Goal: Task Accomplishment & Management: Complete application form

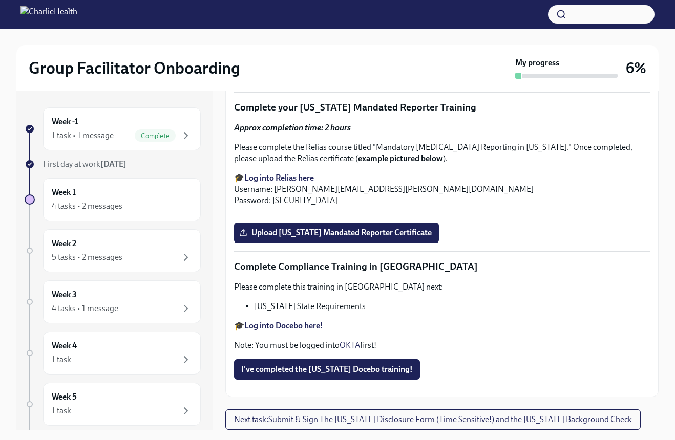
scroll to position [1709, 0]
click at [361, 79] on span "Upload [US_STATE] Telehealth Certificate" at bounding box center [320, 74] width 158 height 10
click at [0, 0] on input "Upload [US_STATE] Telehealth Certificate" at bounding box center [0, 0] width 0 height 0
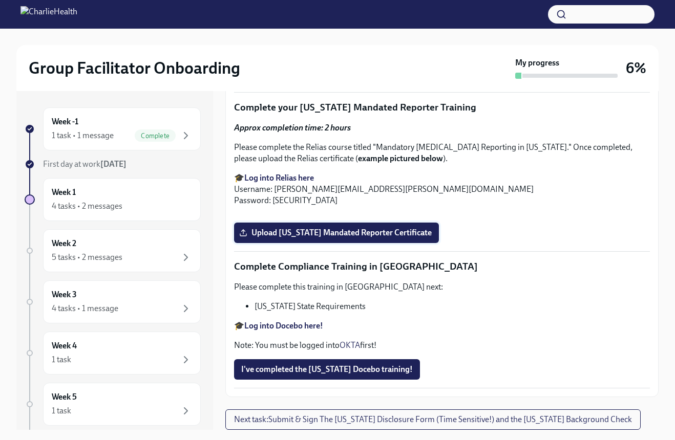
click at [326, 238] on span "Upload [US_STATE] Mandated Reporter Certificate" at bounding box center [336, 233] width 190 height 10
click at [0, 0] on input "Upload [US_STATE] Mandated Reporter Certificate" at bounding box center [0, 0] width 0 height 0
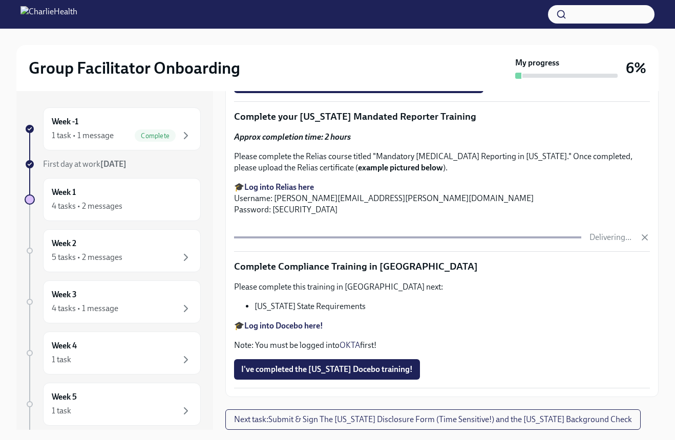
scroll to position [18, 0]
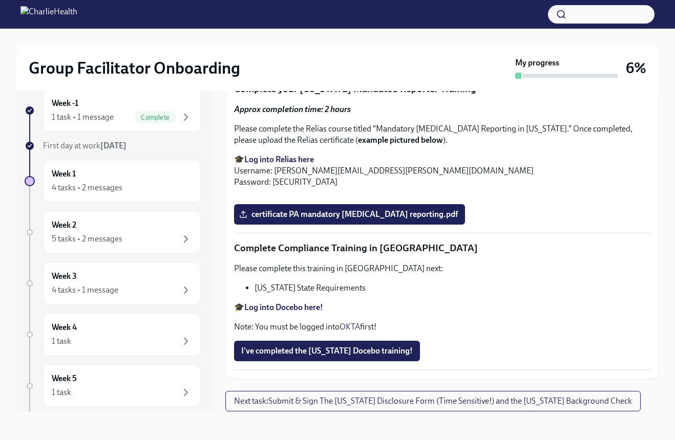
click at [302, 312] on strong "Log into Docebo here!" at bounding box center [283, 307] width 79 height 10
click at [265, 307] on strong "Log into Docebo here!" at bounding box center [283, 307] width 79 height 10
click at [337, 352] on span "I've completed the [US_STATE] Docebo training!" at bounding box center [326, 351] width 171 height 10
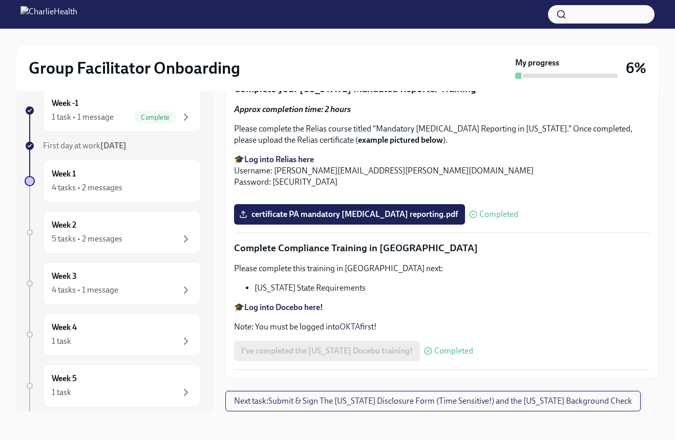
click at [437, 401] on span "Next task : Submit & Sign The Utah Disclosure Form (Time Sensitive!) and the Lo…" at bounding box center [433, 401] width 398 height 10
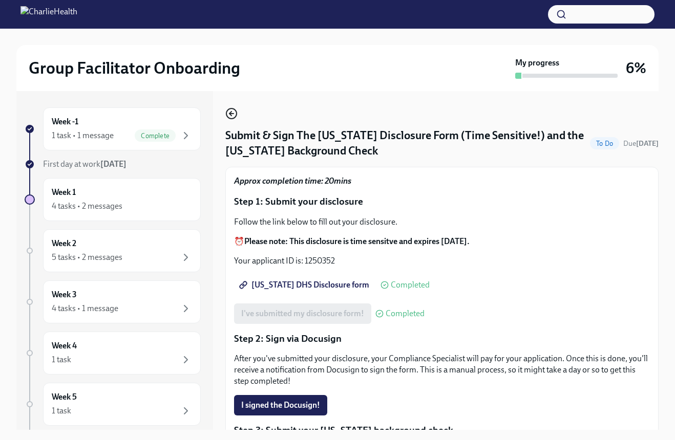
click at [233, 113] on icon "button" at bounding box center [231, 113] width 12 height 12
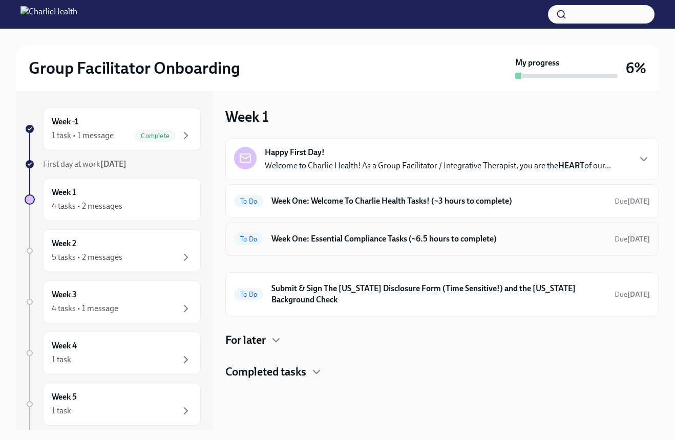
click at [336, 232] on div "To Do Week One: Essential Compliance Tasks (~6.5 hours to complete) Due [DATE]" at bounding box center [442, 239] width 416 height 16
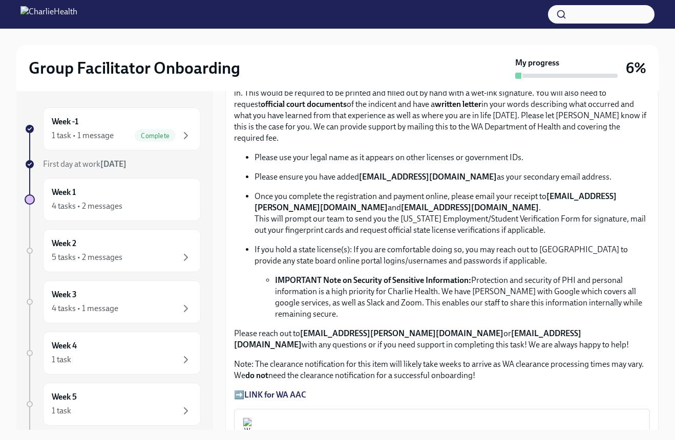
scroll to position [665, 0]
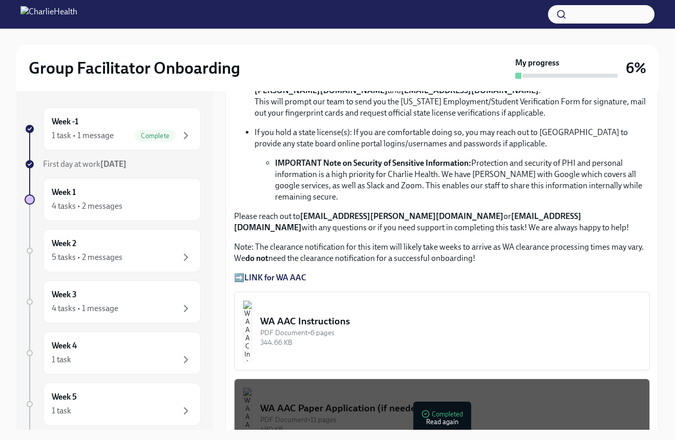
click at [265, 282] on strong "LINK for WA AAC" at bounding box center [275, 278] width 62 height 10
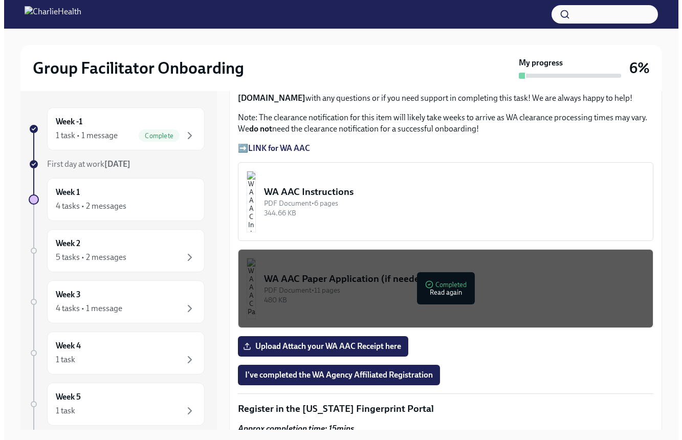
scroll to position [819, 0]
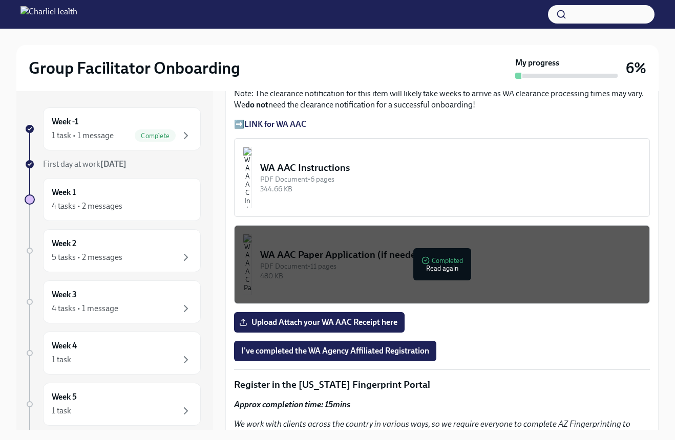
drag, startPoint x: 334, startPoint y: 269, endPoint x: 307, endPoint y: 271, distance: 27.7
click at [307, 271] on div "PDF Document • 11 pages" at bounding box center [450, 267] width 381 height 10
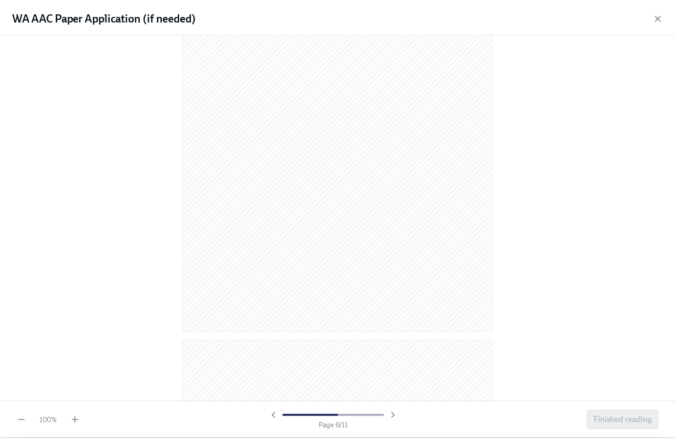
scroll to position [2866, 0]
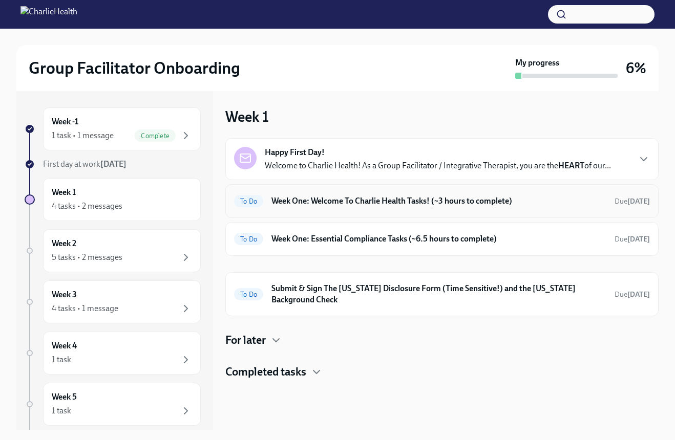
click at [305, 195] on h6 "Week One: Welcome To Charlie Health Tasks! (~3 hours to complete)" at bounding box center [438, 200] width 335 height 11
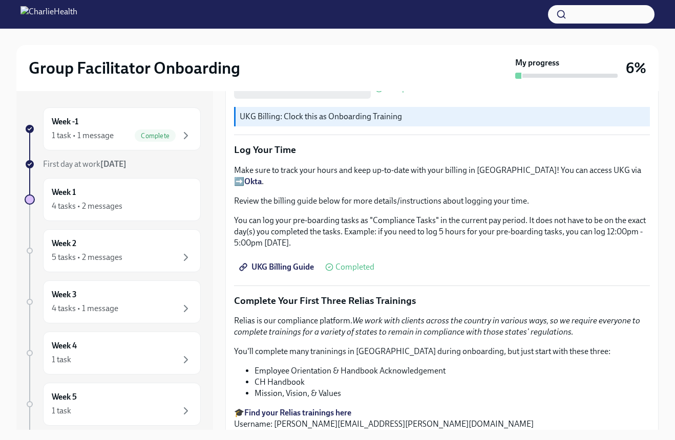
scroll to position [1075, 0]
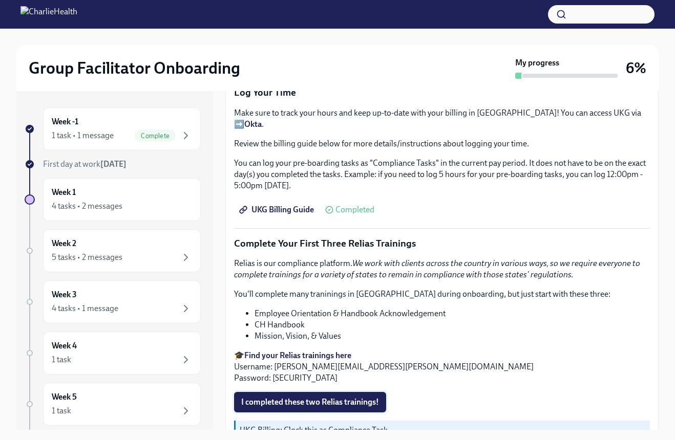
click at [314, 392] on button "I completed these two Relias trainings!" at bounding box center [310, 402] width 152 height 20
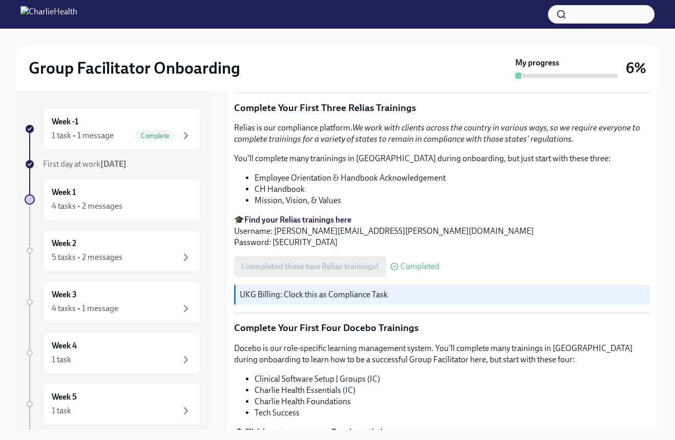
scroll to position [1320, 0]
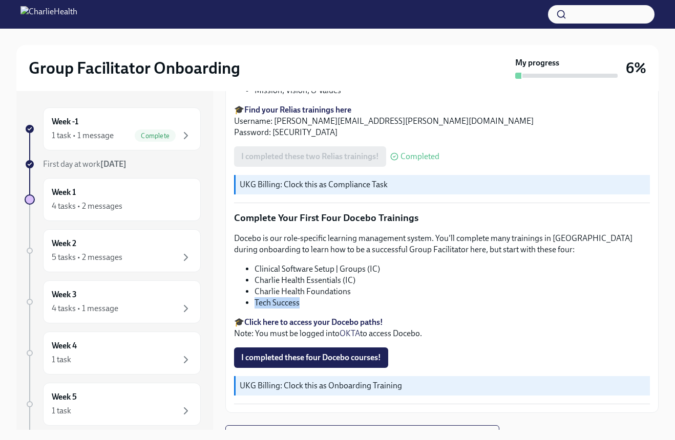
drag, startPoint x: 303, startPoint y: 286, endPoint x: 248, endPoint y: 284, distance: 55.8
click at [254, 297] on li "Tech Success" at bounding box center [451, 302] width 395 height 11
click at [325, 317] on strong "Click here to access your Docebo paths!" at bounding box center [313, 322] width 139 height 10
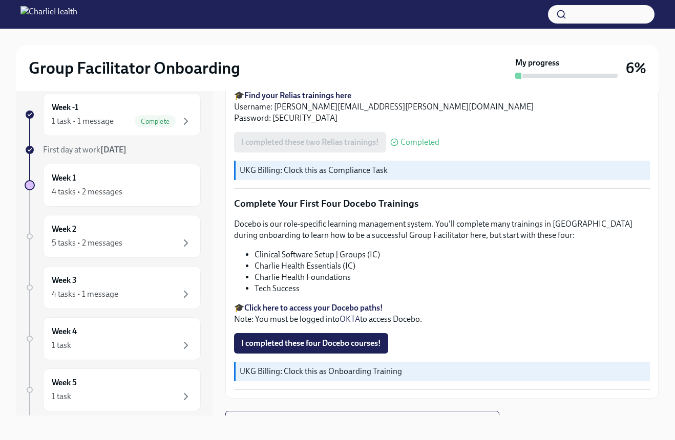
scroll to position [18, 0]
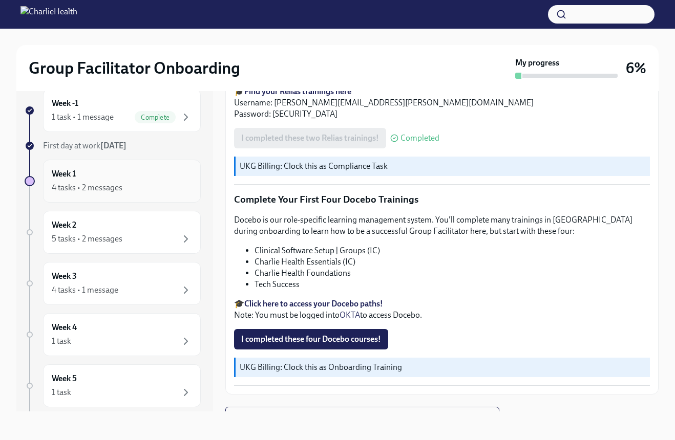
click at [80, 197] on div "Week 1 4 tasks • 2 messages" at bounding box center [122, 181] width 158 height 43
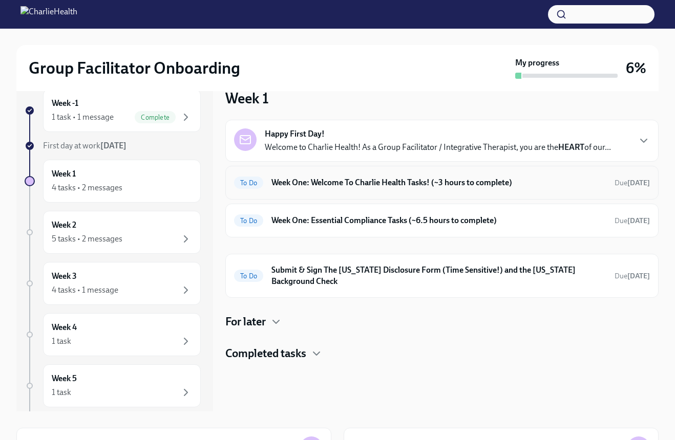
click at [333, 175] on div "To Do Week One: Welcome To Charlie Health Tasks! (~3 hours to complete) Due in …" at bounding box center [442, 183] width 416 height 16
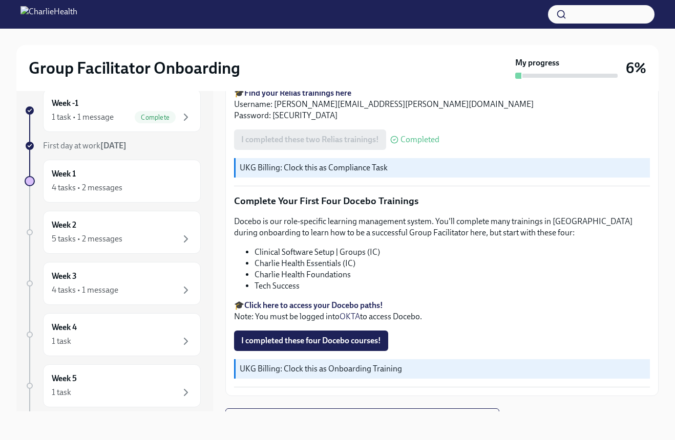
scroll to position [1320, 0]
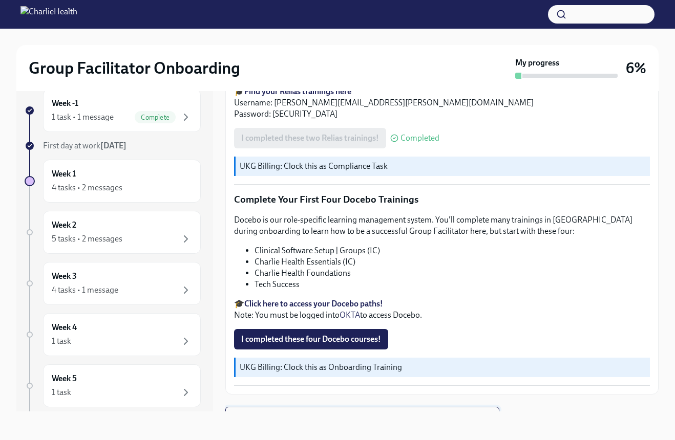
click at [350, 412] on span "Next task : Week One: Essential Compliance Tasks (~6.5 hours to complete)" at bounding box center [362, 417] width 256 height 10
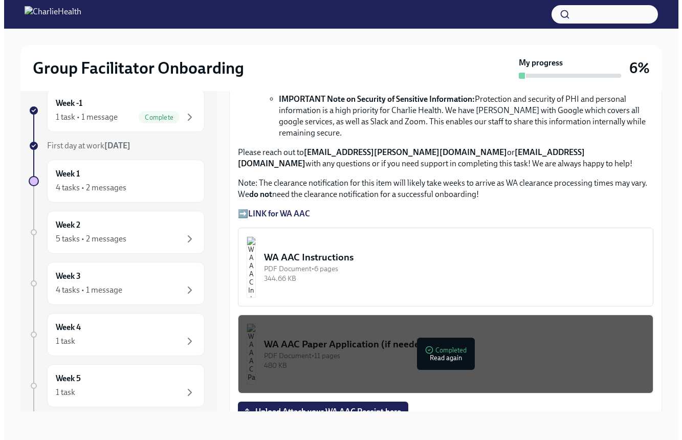
scroll to position [716, 0]
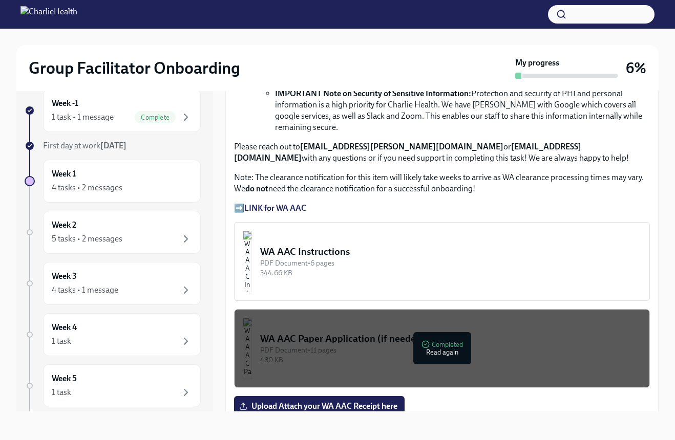
click at [272, 213] on strong "LINK for WA AAC" at bounding box center [275, 208] width 62 height 10
click at [252, 245] on img "button" at bounding box center [247, 261] width 9 height 61
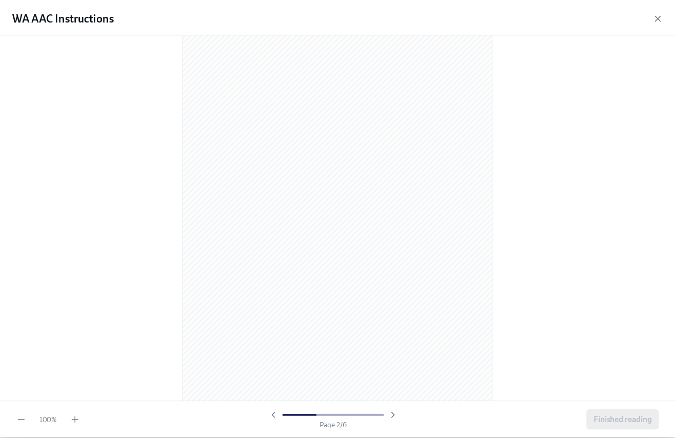
scroll to position [0, 0]
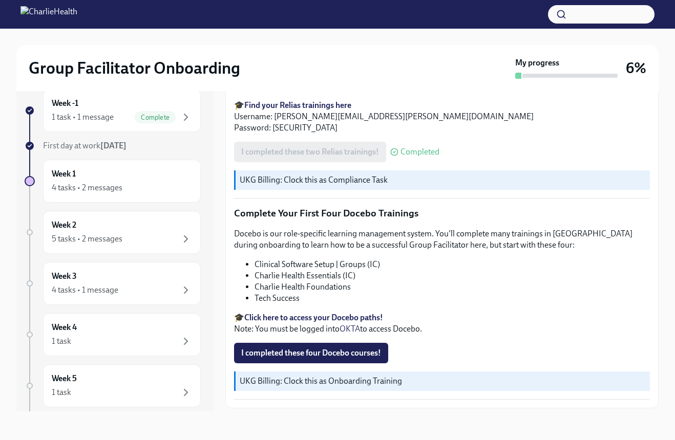
scroll to position [1320, 0]
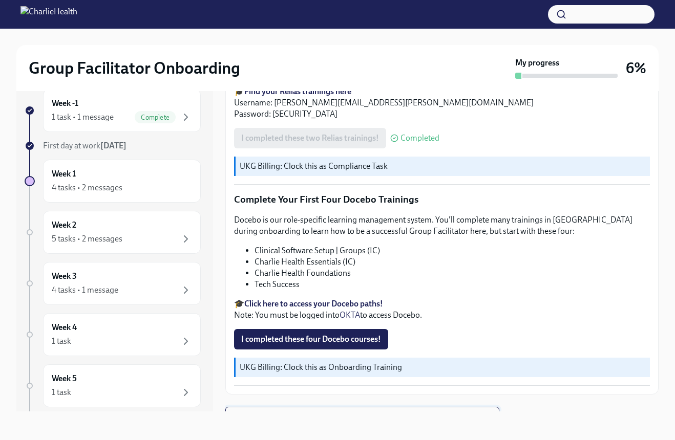
click at [334, 412] on span "Next task : Week One: Essential Compliance Tasks (~6.5 hours to complete)" at bounding box center [362, 417] width 256 height 10
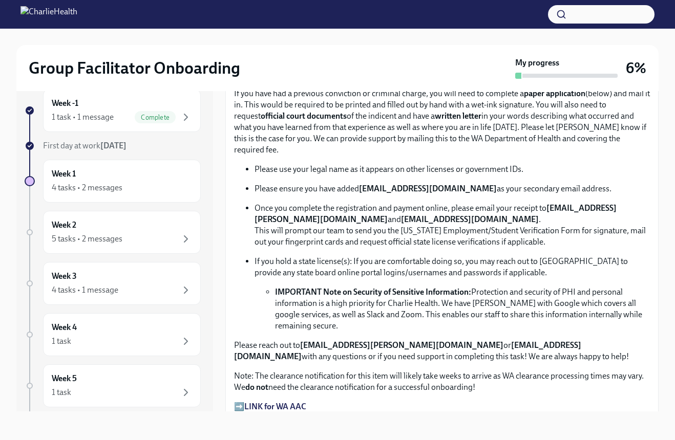
scroll to position [563, 0]
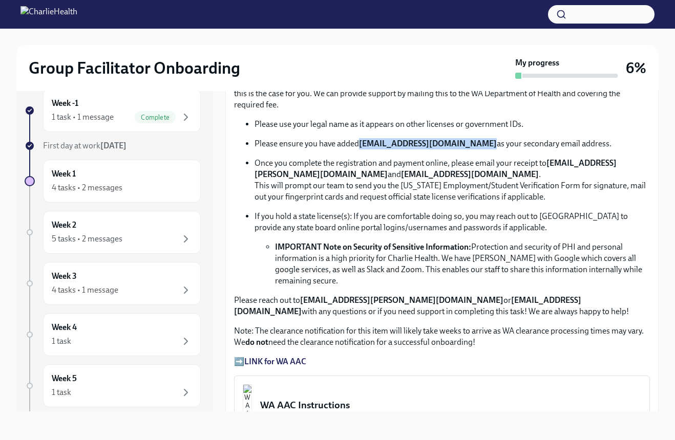
drag, startPoint x: 361, startPoint y: 151, endPoint x: 471, endPoint y: 151, distance: 110.0
click at [471, 148] on strong "[EMAIL_ADDRESS][DOMAIN_NAME]" at bounding box center [428, 144] width 138 height 10
copy strong "[EMAIL_ADDRESS][DOMAIN_NAME]"
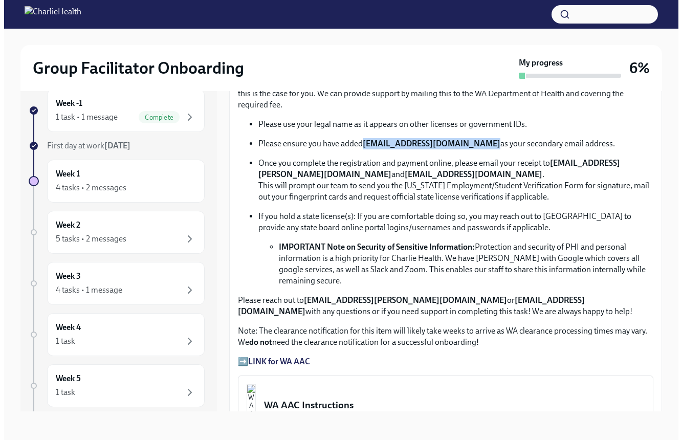
scroll to position [614, 0]
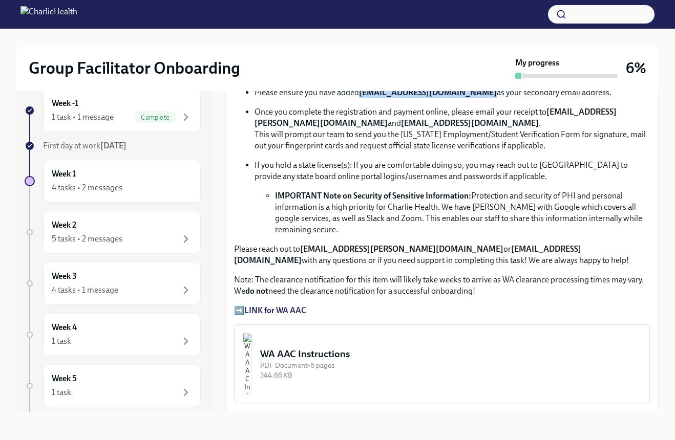
click at [335, 358] on div "WA AAC Instructions" at bounding box center [450, 353] width 381 height 13
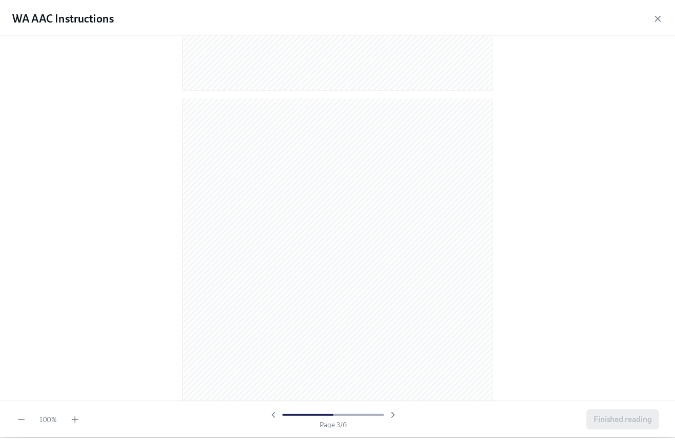
scroll to position [1228, 0]
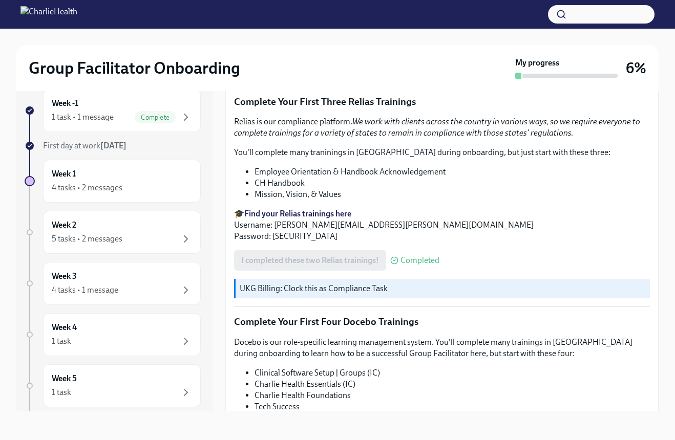
scroll to position [1320, 0]
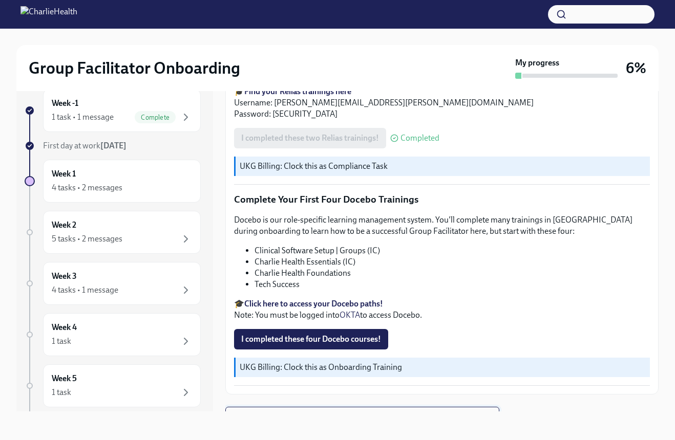
click at [358, 412] on span "Next task : Week One: Essential Compliance Tasks (~6.5 hours to complete)" at bounding box center [362, 417] width 256 height 10
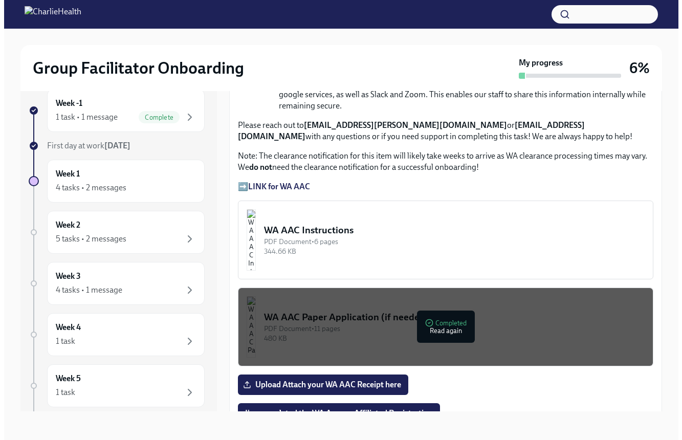
scroll to position [870, 0]
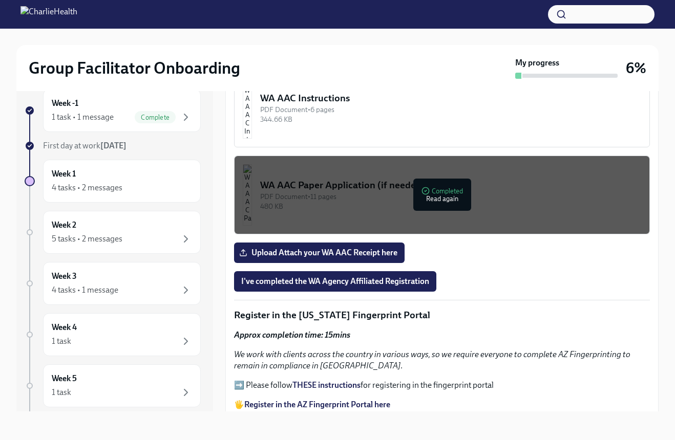
click at [533, 263] on div "Upload Attach your WA AAC Receipt here" at bounding box center [442, 253] width 416 height 20
click at [418, 201] on div "PDF Document • 11 pages" at bounding box center [450, 197] width 381 height 10
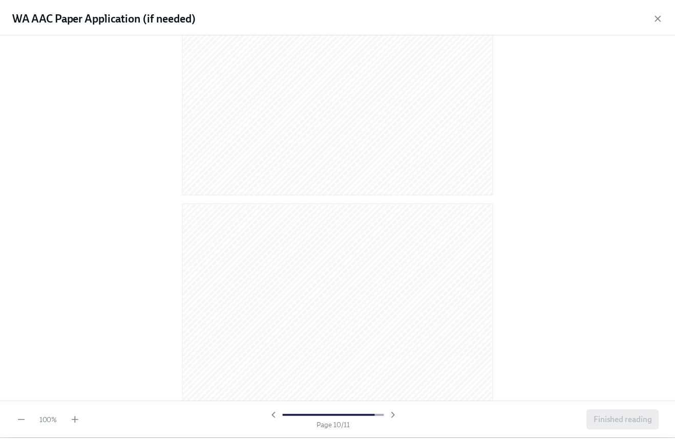
scroll to position [4199, 0]
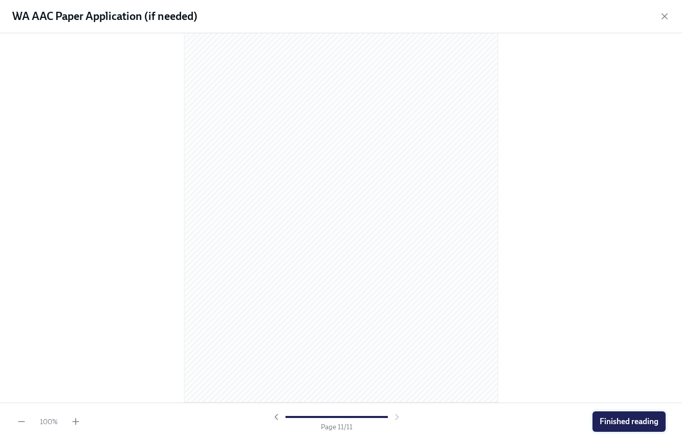
click at [634, 418] on span "Finished reading" at bounding box center [629, 422] width 59 height 10
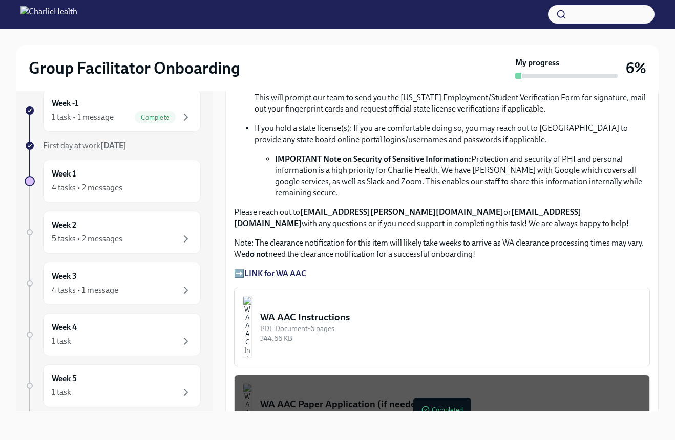
scroll to position [614, 0]
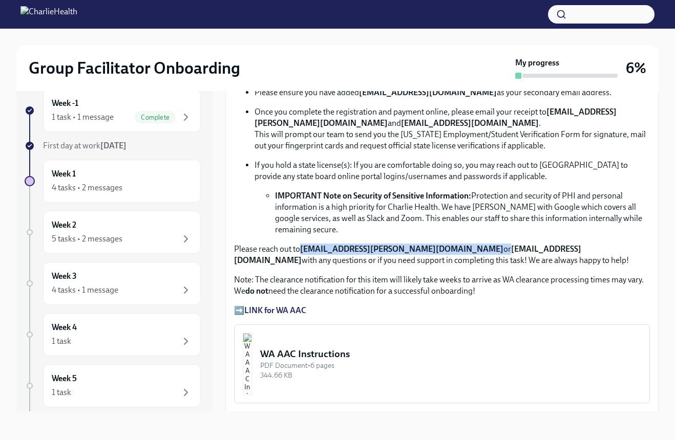
drag, startPoint x: 300, startPoint y: 252, endPoint x: 436, endPoint y: 256, distance: 136.2
click at [436, 256] on p "Please reach out to corielle.edmond@charliehealth.com or newlicense@charlieheal…" at bounding box center [442, 255] width 416 height 23
copy p "corielle.edmond@charliehealth.com o"
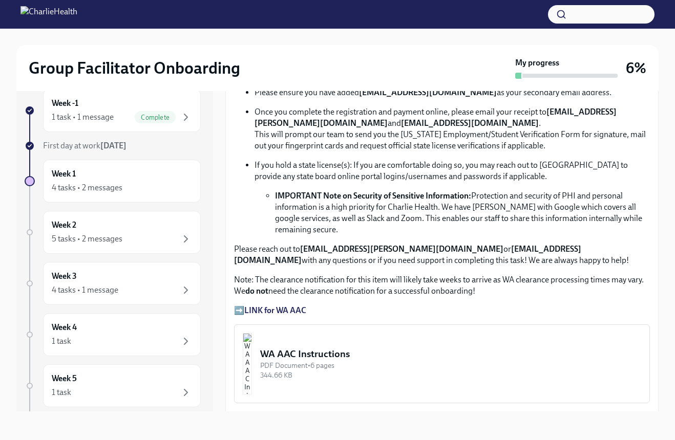
click at [554, 254] on strong "[EMAIL_ADDRESS][DOMAIN_NAME]" at bounding box center [407, 254] width 347 height 21
drag, startPoint x: 556, startPoint y: 254, endPoint x: 445, endPoint y: 257, distance: 111.6
click at [445, 257] on p "Please reach out to corielle.edmond@charliehealth.com or newlicense@charlieheal…" at bounding box center [442, 255] width 416 height 23
copy p "[EMAIL_ADDRESS][DOMAIN_NAME]"
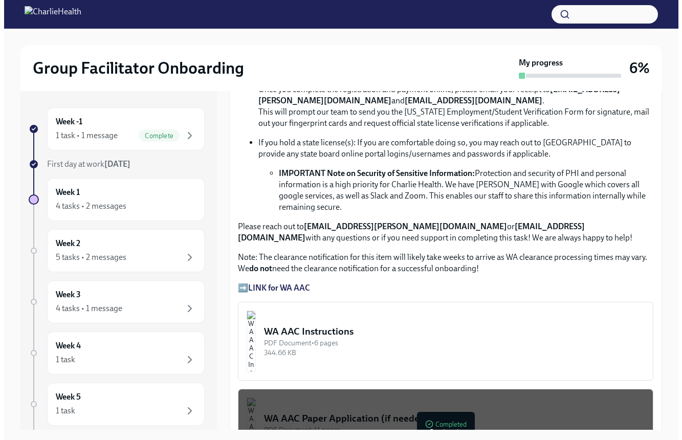
scroll to position [665, 0]
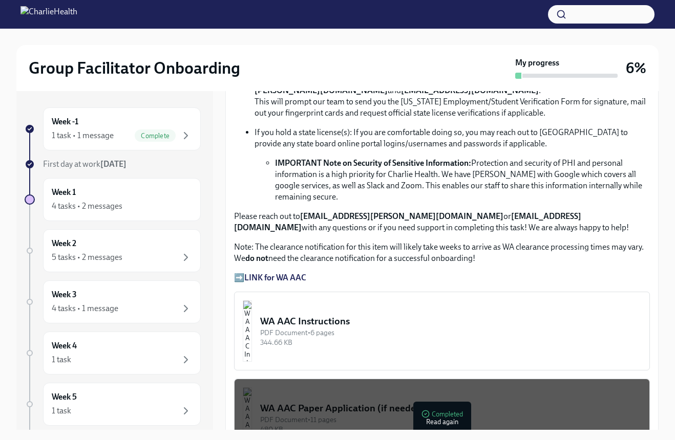
click at [410, 338] on div "PDF Document • 6 pages" at bounding box center [450, 333] width 381 height 10
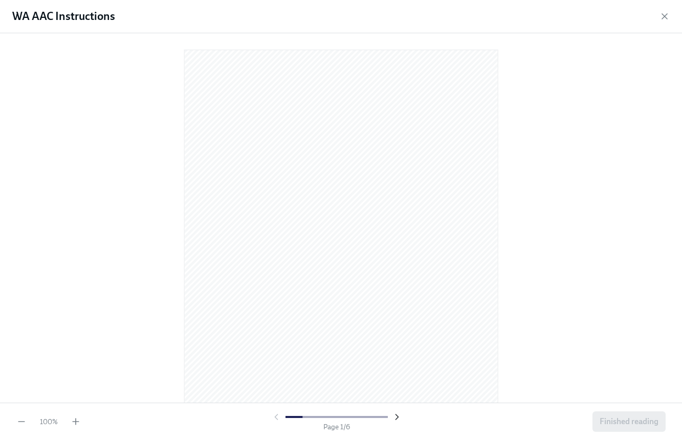
click at [396, 422] on icon "button" at bounding box center [397, 417] width 10 height 10
click at [396, 420] on icon "button" at bounding box center [397, 417] width 3 height 5
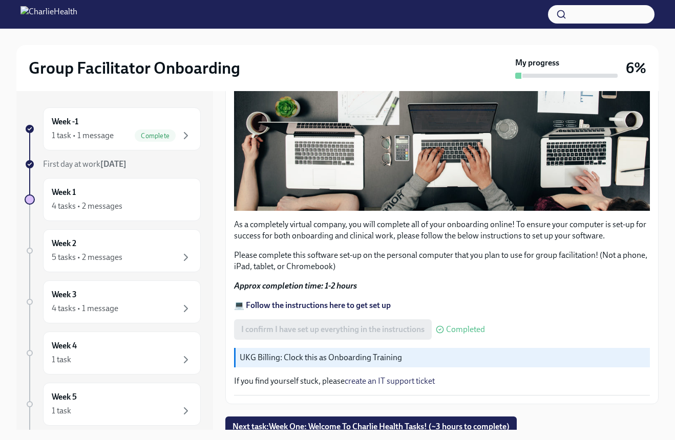
scroll to position [267, 0]
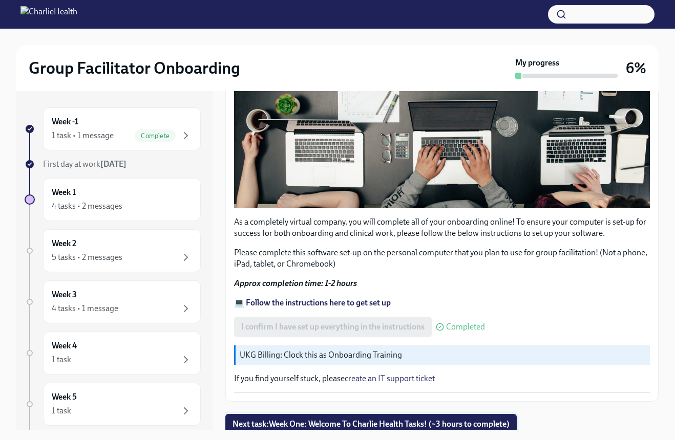
click at [318, 415] on button "Next task : Week One: Welcome To Charlie Health Tasks! (~3 hours to complete)" at bounding box center [370, 424] width 291 height 20
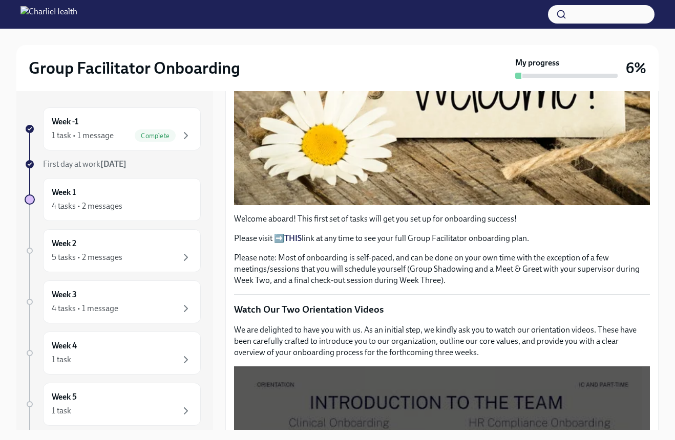
scroll to position [256, 0]
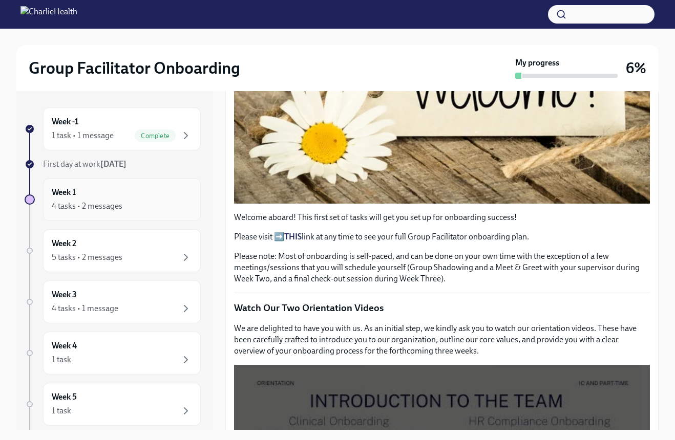
click at [167, 205] on div "4 tasks • 2 messages" at bounding box center [122, 206] width 140 height 12
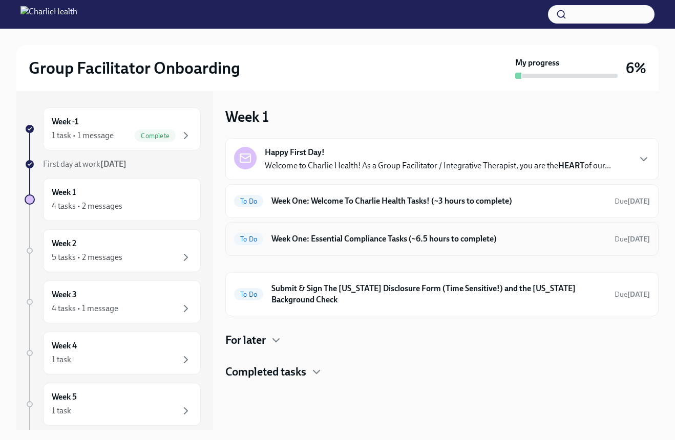
click at [341, 239] on h6 "Week One: Essential Compliance Tasks (~6.5 hours to complete)" at bounding box center [438, 238] width 335 height 11
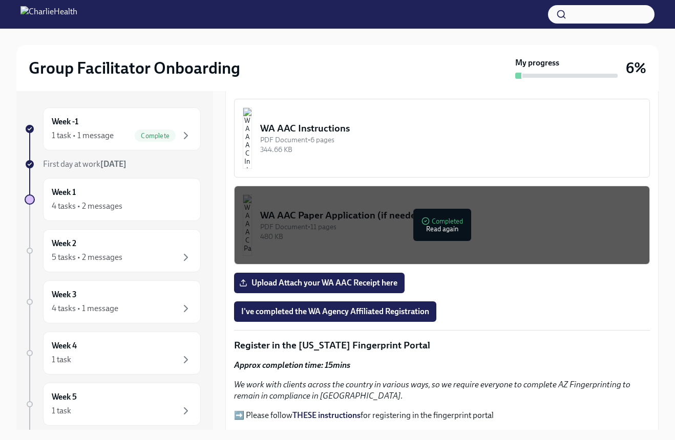
scroll to position [921, 0]
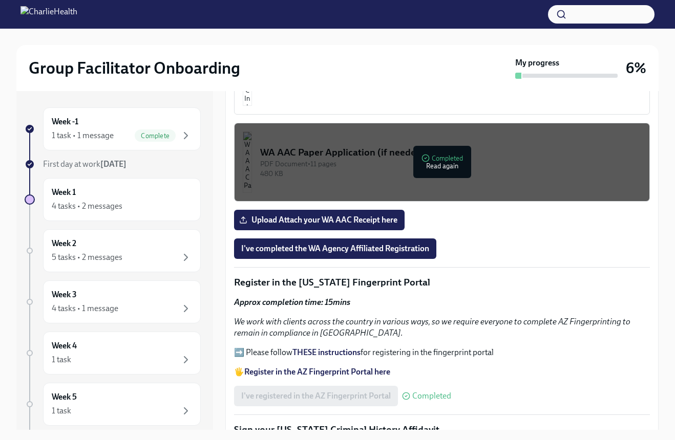
click at [506, 256] on div "I've completed the WA Agency Affiliated Registration" at bounding box center [442, 248] width 416 height 20
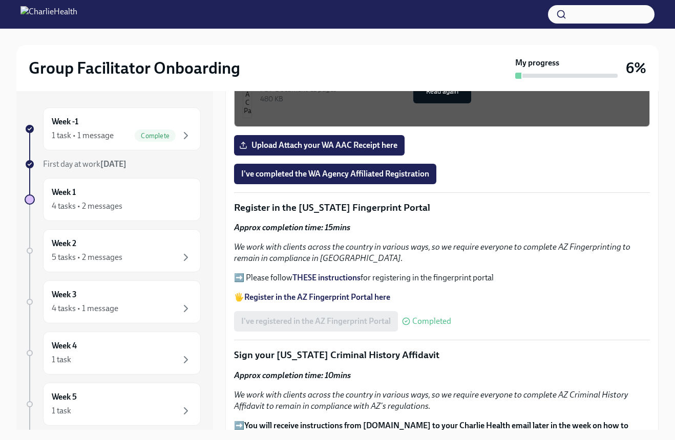
scroll to position [986, 0]
